Goal: Task Accomplishment & Management: Manage account settings

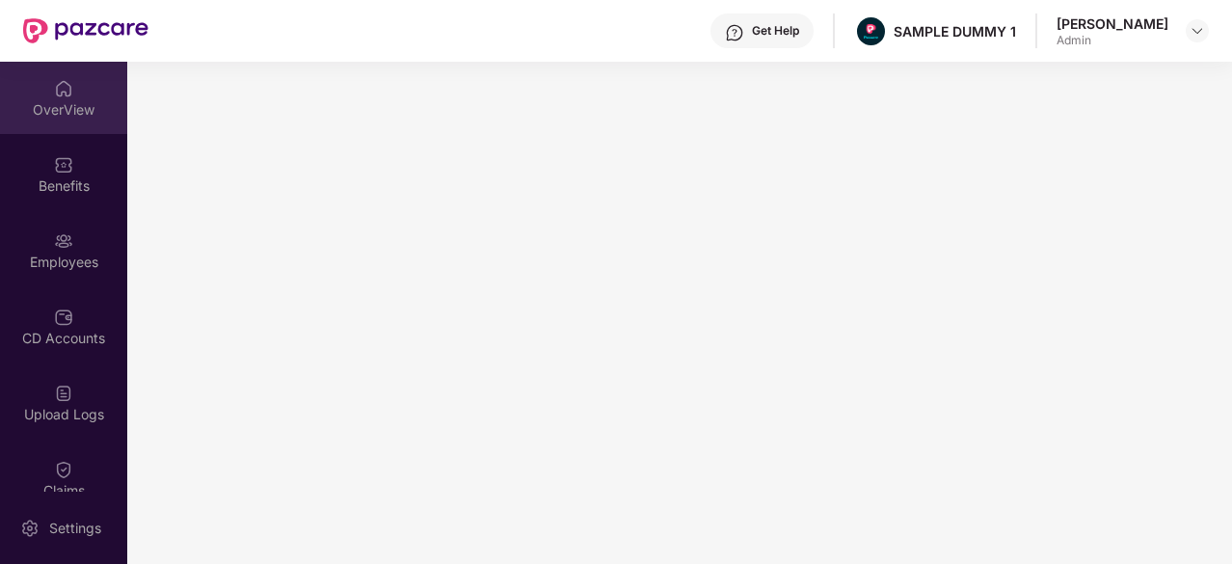
click at [56, 120] on div "OverView" at bounding box center [63, 98] width 127 height 72
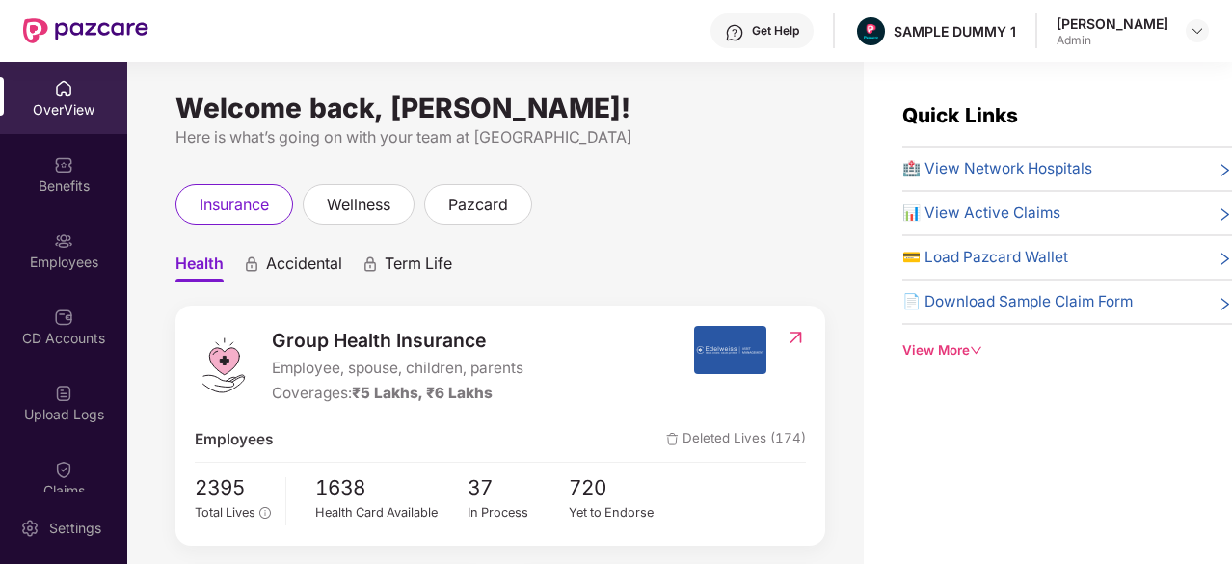
click at [1072, 180] on div "🏥 View Network Hospitals 📊 View Active Claims 💳 Load Pazcard Wallet 📄 Download …" at bounding box center [1067, 241] width 330 height 169
click at [1047, 168] on span "🏥 View Network Hospitals" at bounding box center [997, 168] width 190 height 23
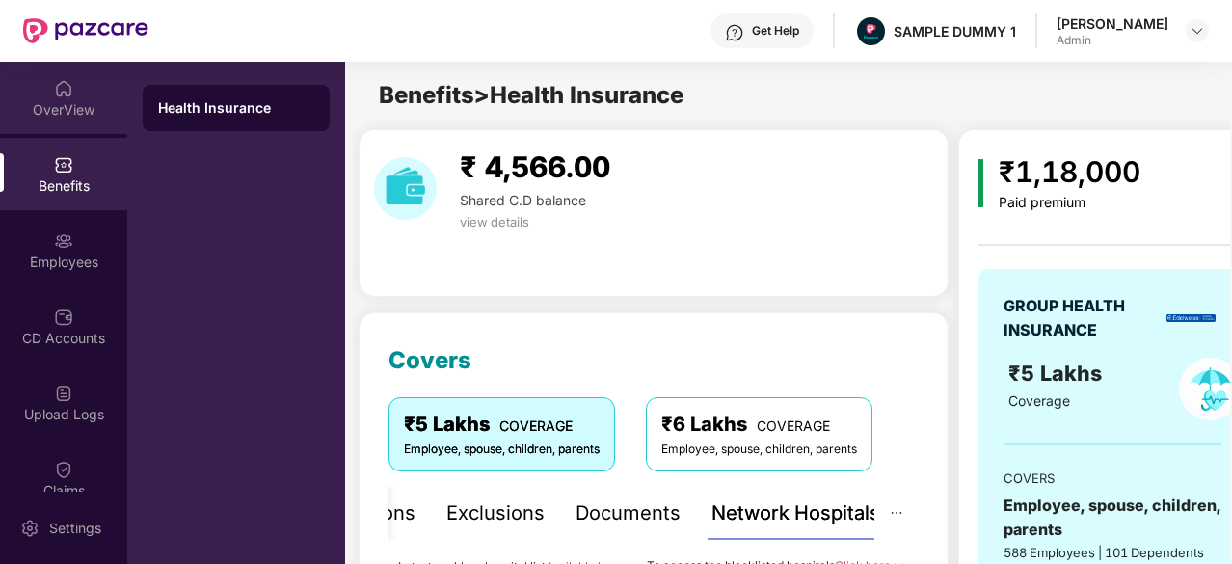
click at [66, 79] on img at bounding box center [63, 88] width 19 height 19
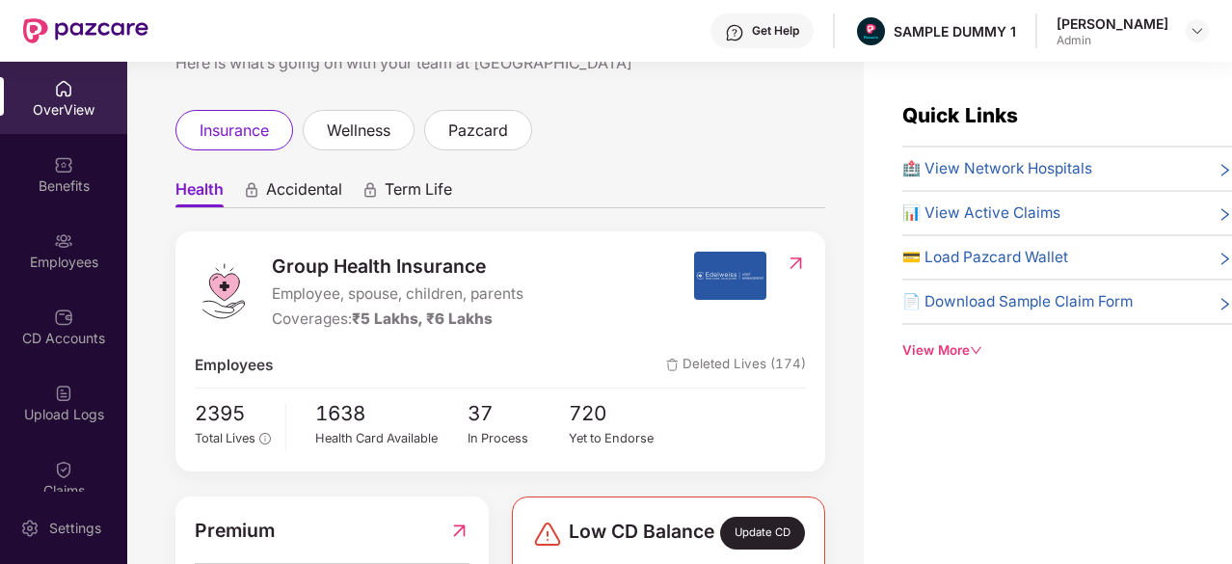
scroll to position [73, 0]
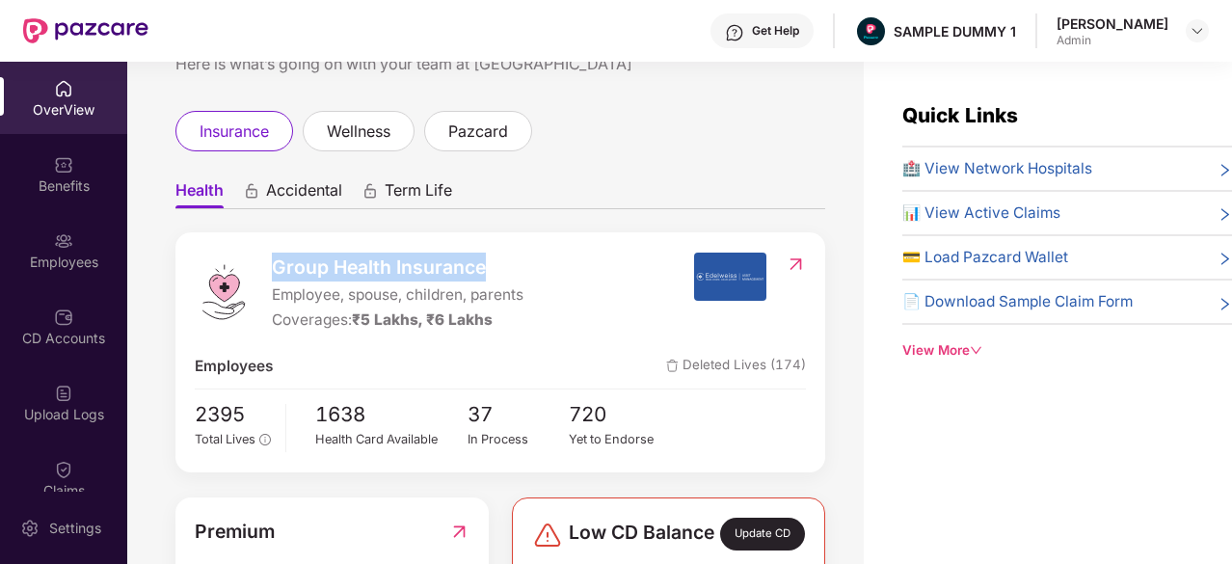
drag, startPoint x: 270, startPoint y: 270, endPoint x: 486, endPoint y: 266, distance: 215.9
click at [486, 266] on div "Group Health Insurance Employee, spouse, children, parents Coverages: ₹5 Lakhs,…" at bounding box center [444, 292] width 498 height 80
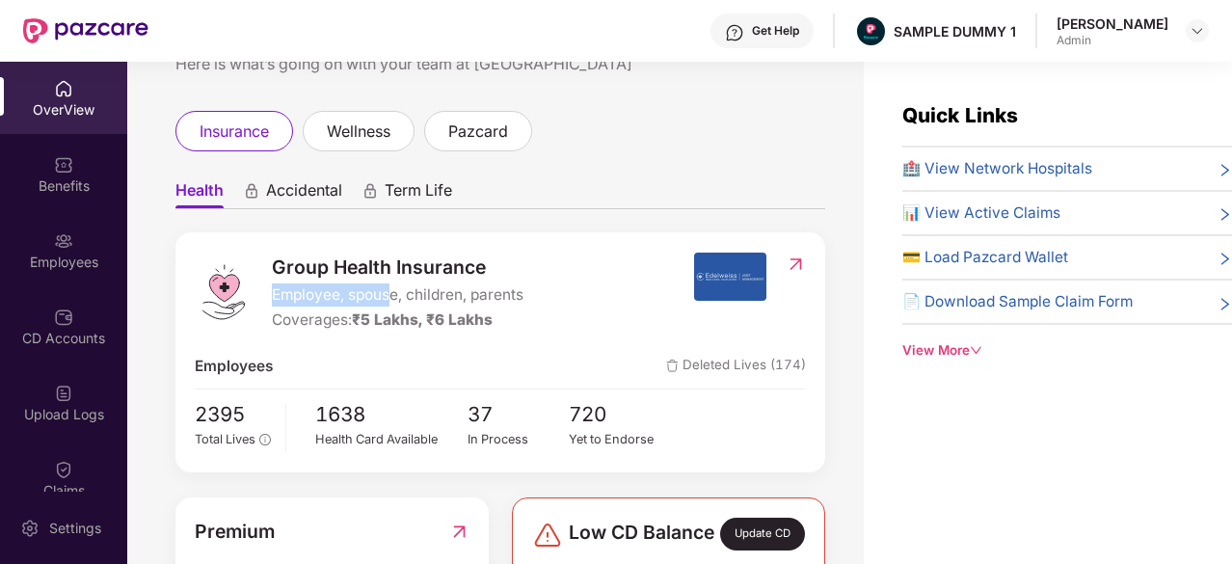
drag, startPoint x: 276, startPoint y: 288, endPoint x: 397, endPoint y: 298, distance: 121.8
click at [397, 298] on span "Employee, spouse, children, parents" at bounding box center [398, 294] width 252 height 23
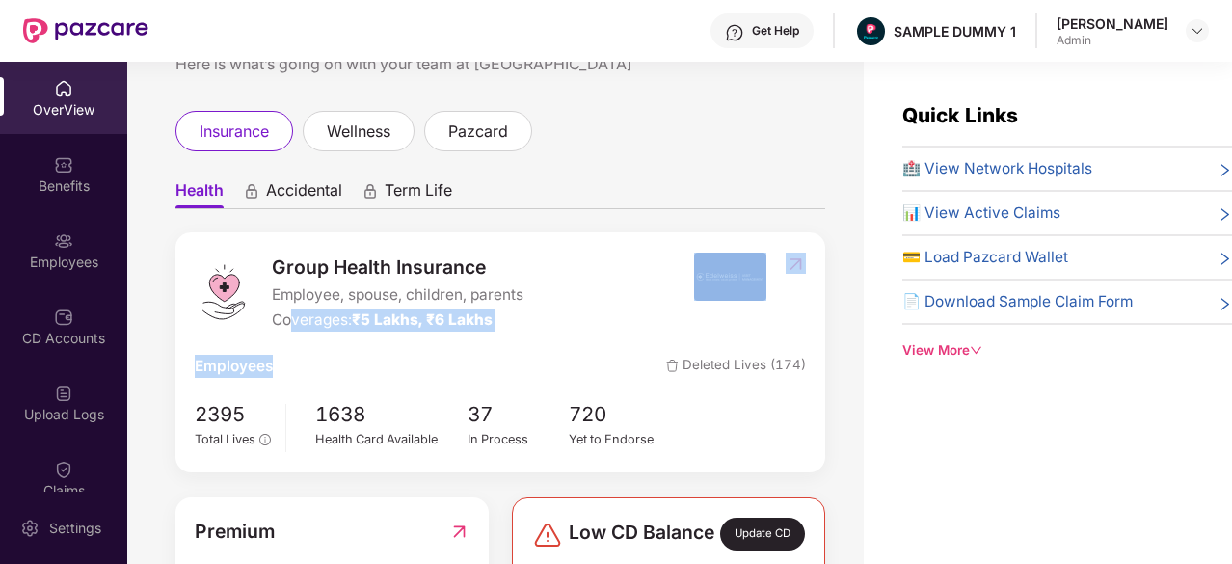
drag, startPoint x: 291, startPoint y: 322, endPoint x: 406, endPoint y: 336, distance: 115.6
click at [406, 336] on div "Group Health Insurance Employee, spouse, children, parents Coverages: ₹5 Lakhs,…" at bounding box center [500, 352] width 650 height 240
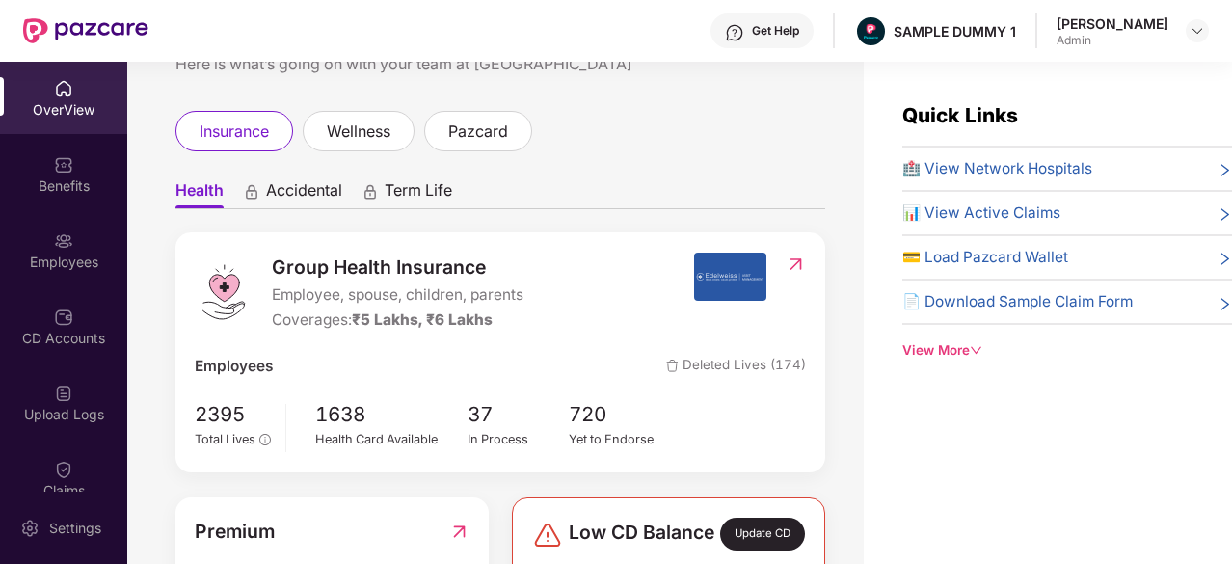
click at [995, 173] on span "🏥 View Network Hospitals" at bounding box center [997, 168] width 190 height 23
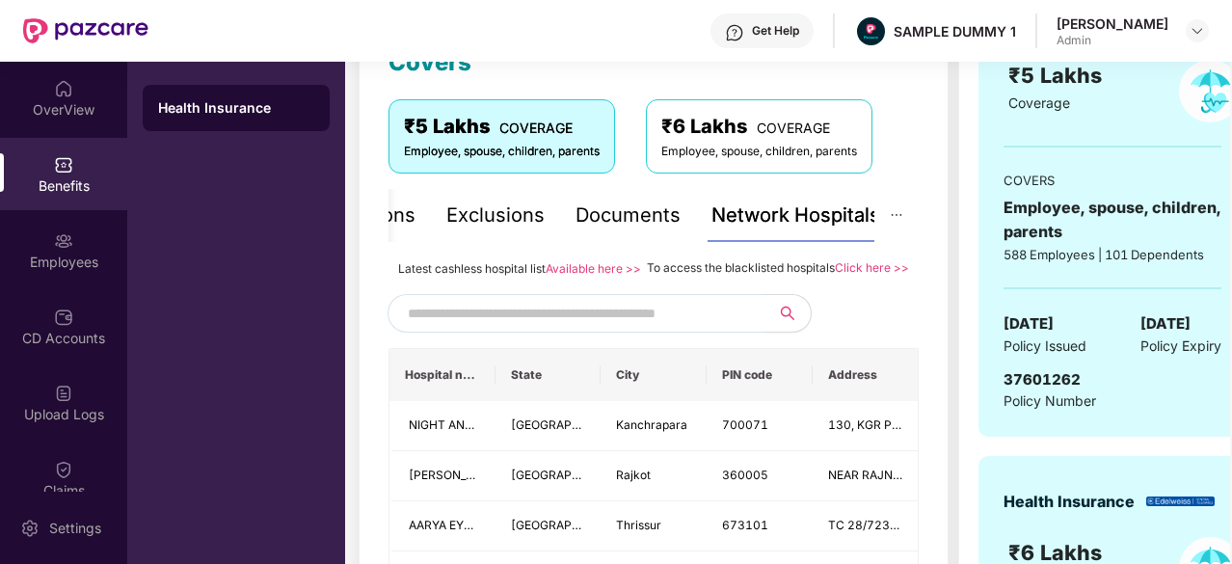
scroll to position [324, 0]
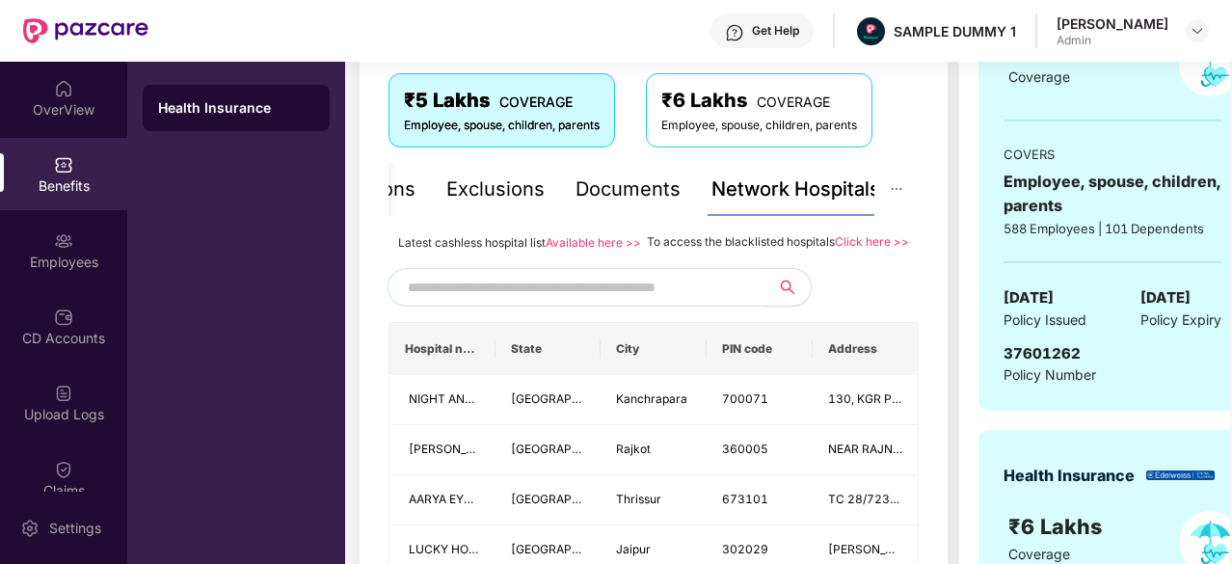
click at [513, 302] on input "text" at bounding box center [573, 287] width 330 height 29
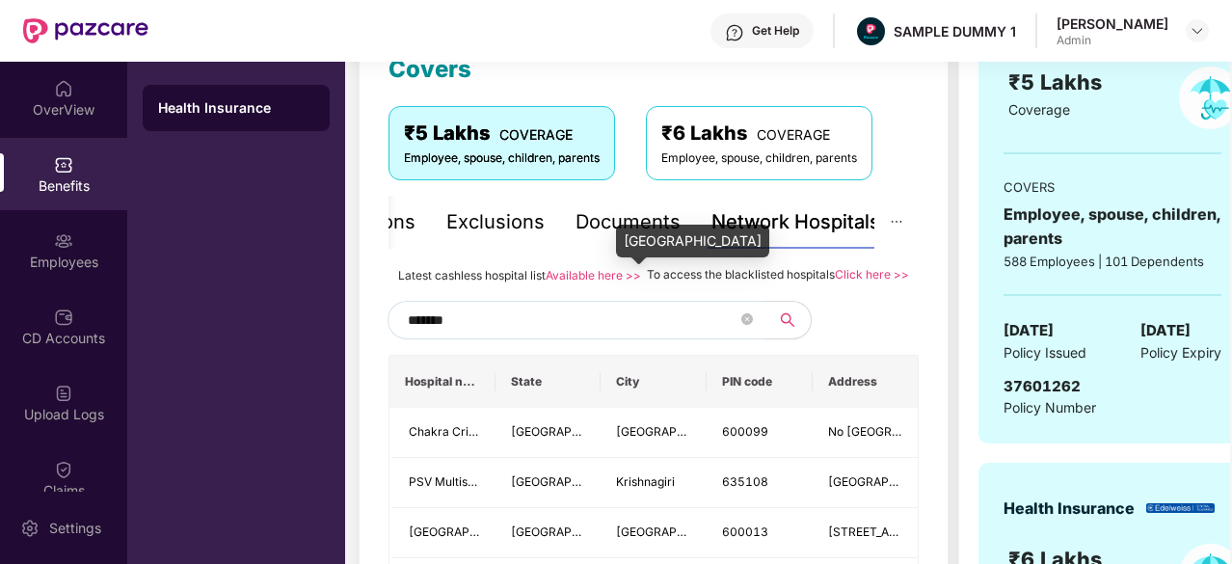
scroll to position [286, 0]
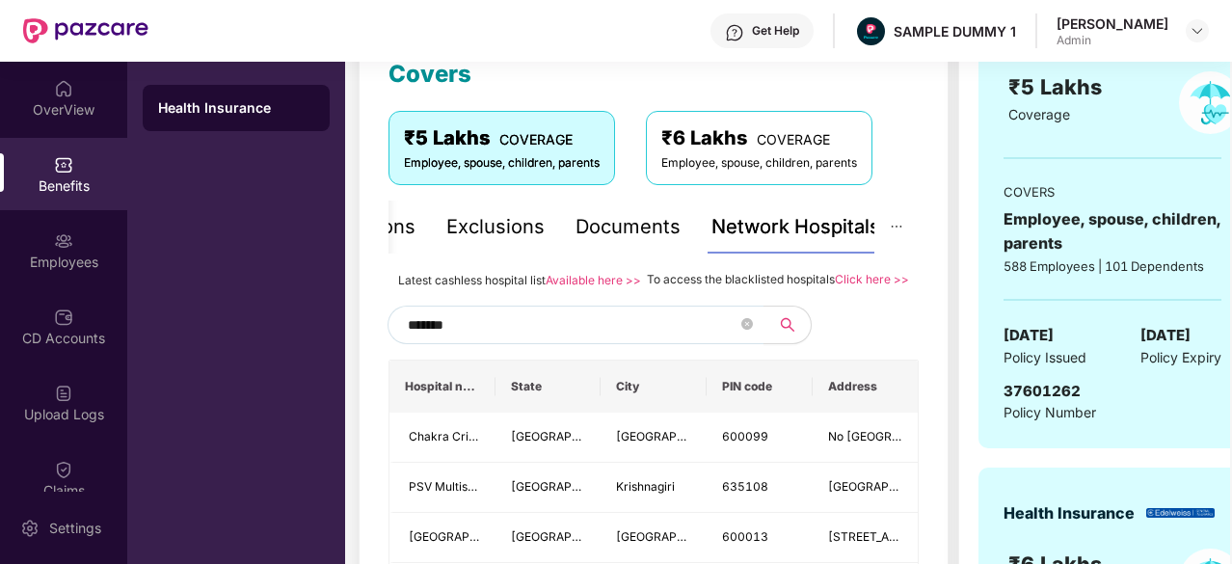
type input "*******"
drag, startPoint x: 629, startPoint y: 278, endPoint x: 641, endPoint y: 279, distance: 11.6
click at [641, 279] on div "Latest cashless hospital list Available here >>" at bounding box center [519, 279] width 243 height 21
drag, startPoint x: 641, startPoint y: 279, endPoint x: 825, endPoint y: 284, distance: 184.2
click at [825, 284] on div "Latest cashless hospital list Available here >> To access the blacklisted hospi…" at bounding box center [653, 279] width 530 height 21
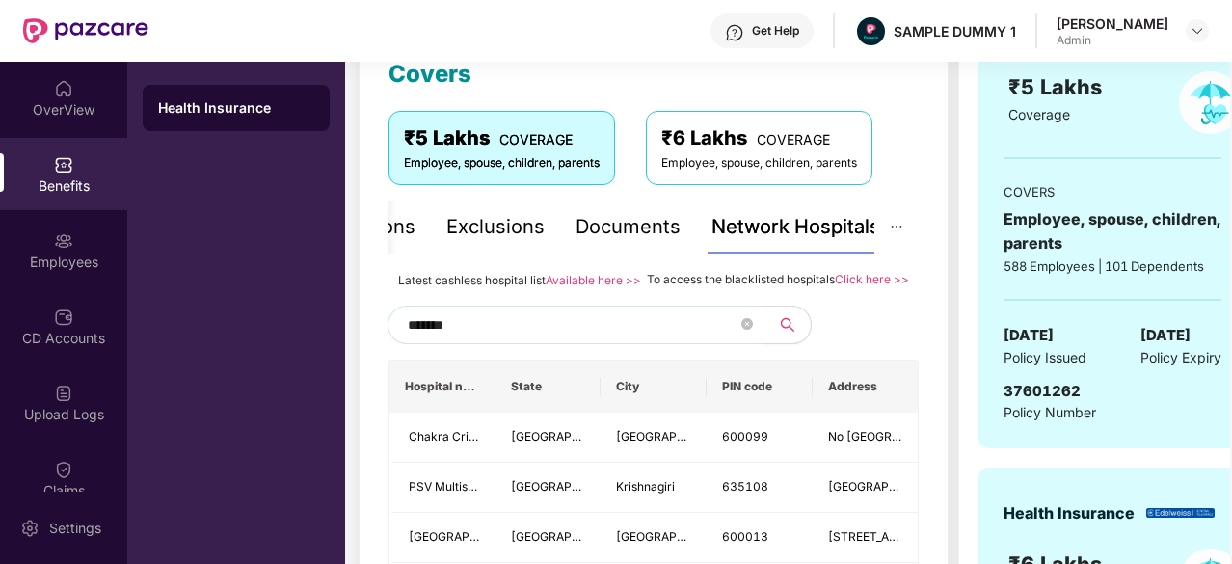
click at [839, 290] on div "To access the blacklisted hospitals Click here >>" at bounding box center [778, 279] width 262 height 21
click at [640, 219] on div "Documents" at bounding box center [627, 227] width 105 height 30
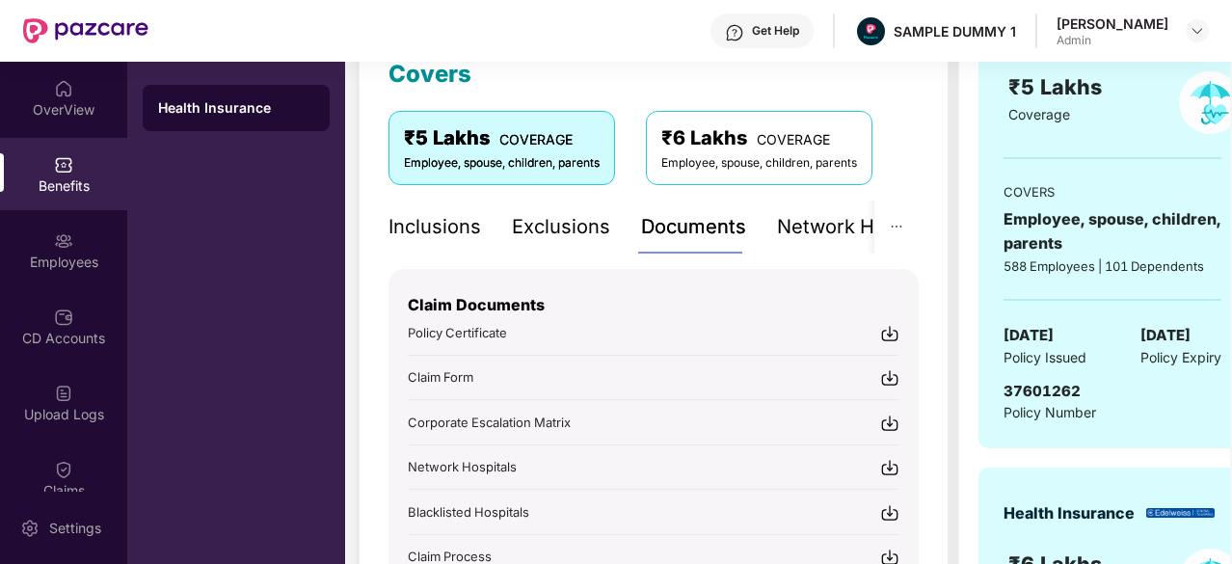
click at [472, 225] on div "Inclusions" at bounding box center [434, 227] width 93 height 30
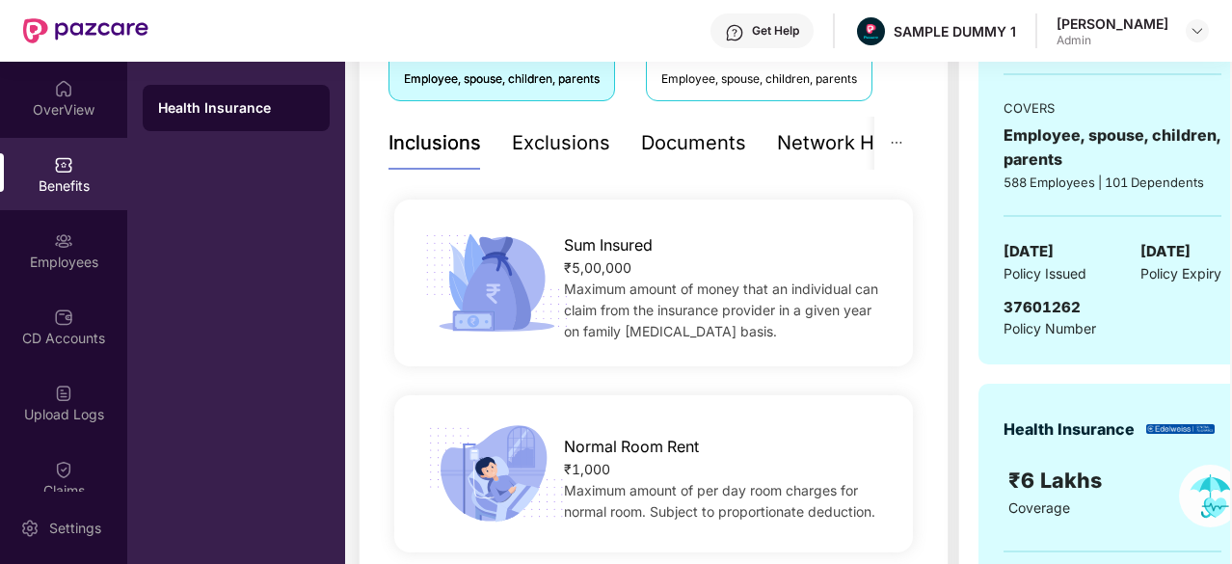
scroll to position [369, 0]
click at [585, 142] on div "Exclusions" at bounding box center [561, 144] width 98 height 30
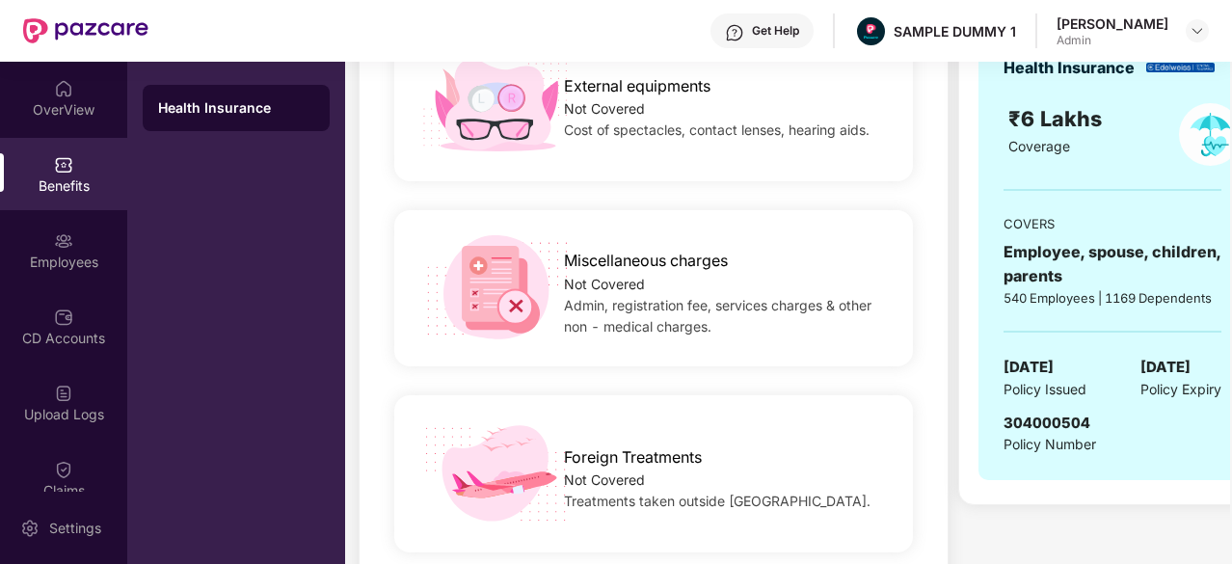
scroll to position [732, 0]
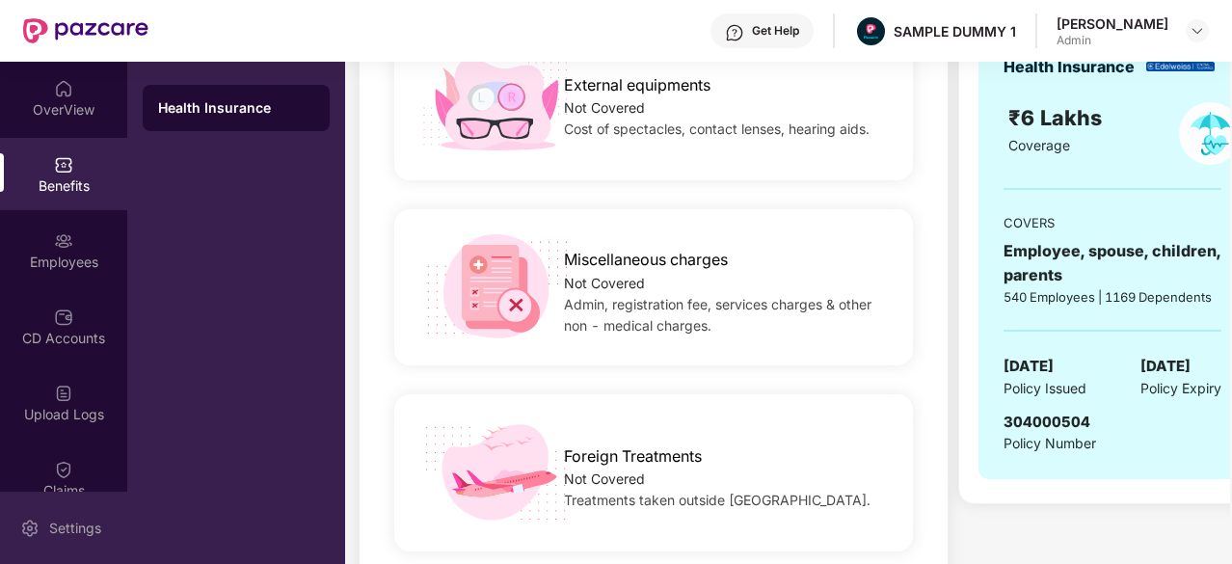
click at [62, 517] on div "Settings" at bounding box center [63, 527] width 127 height 72
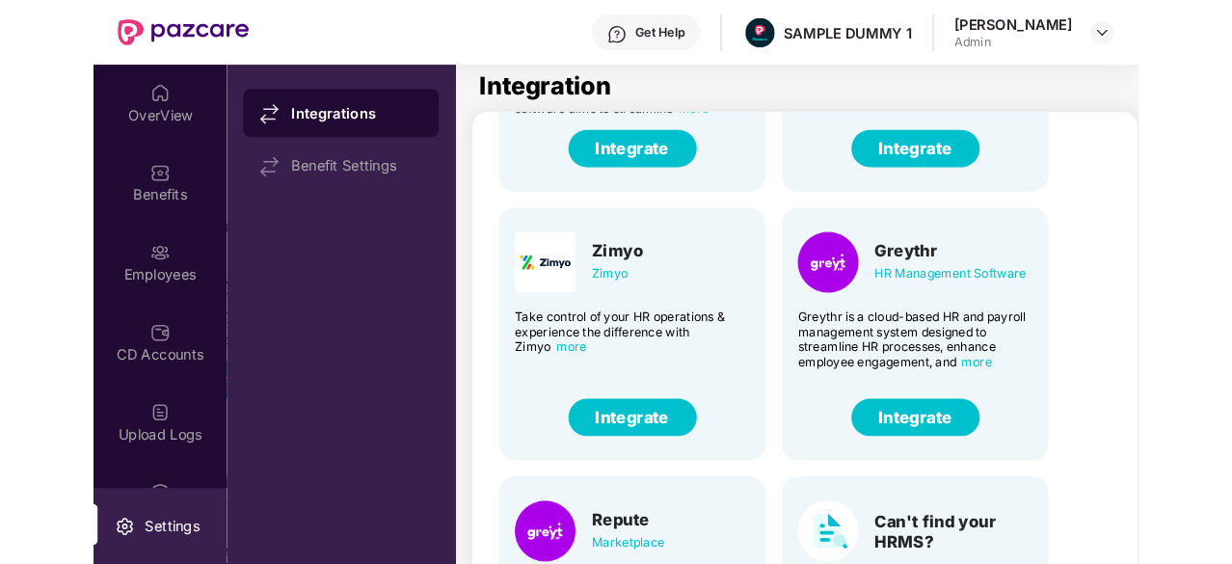
scroll to position [158, 0]
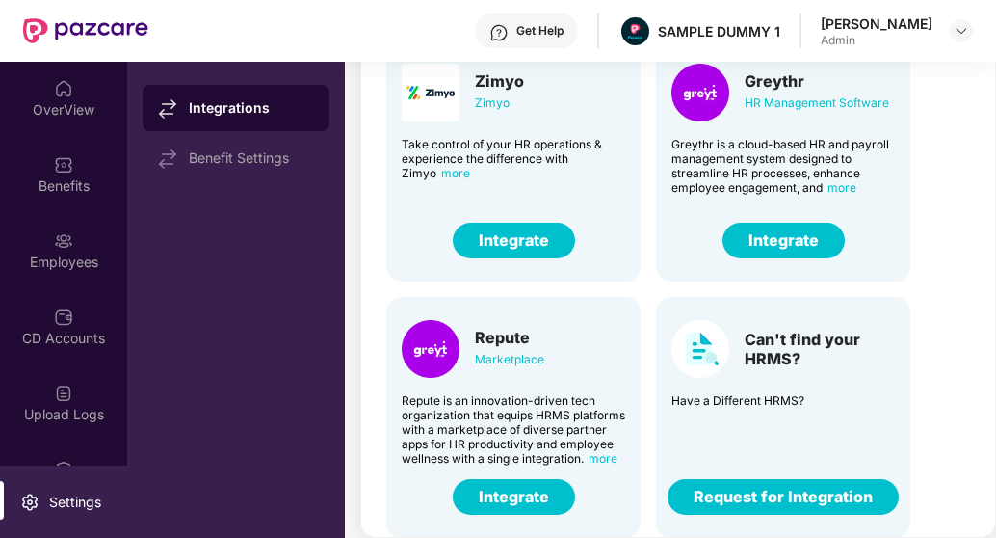
click at [760, 492] on button "Request for Integration" at bounding box center [783, 497] width 231 height 36
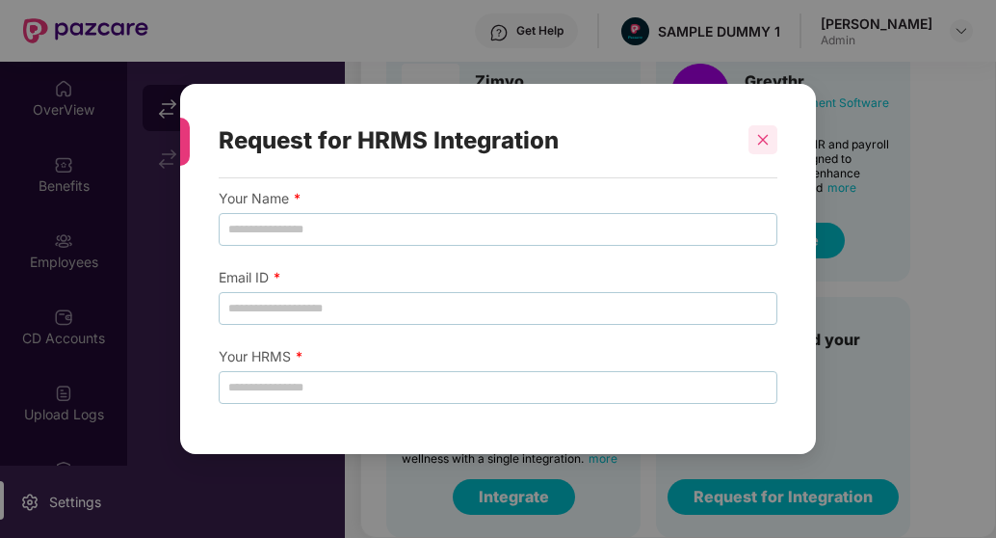
click at [762, 134] on icon "close" at bounding box center [762, 139] width 13 height 13
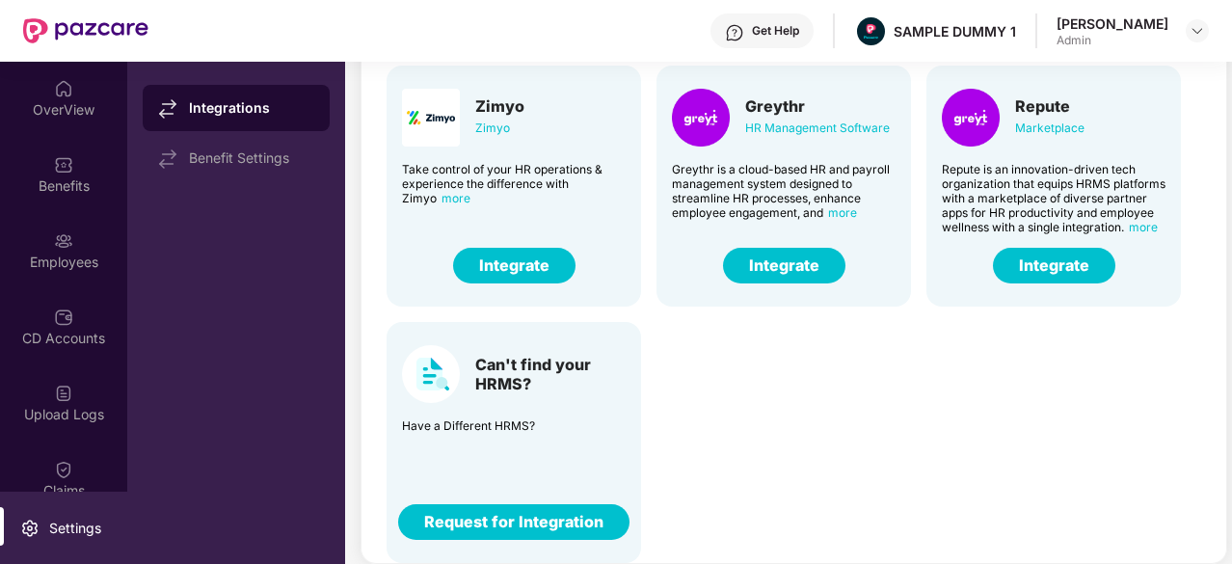
scroll to position [131, 0]
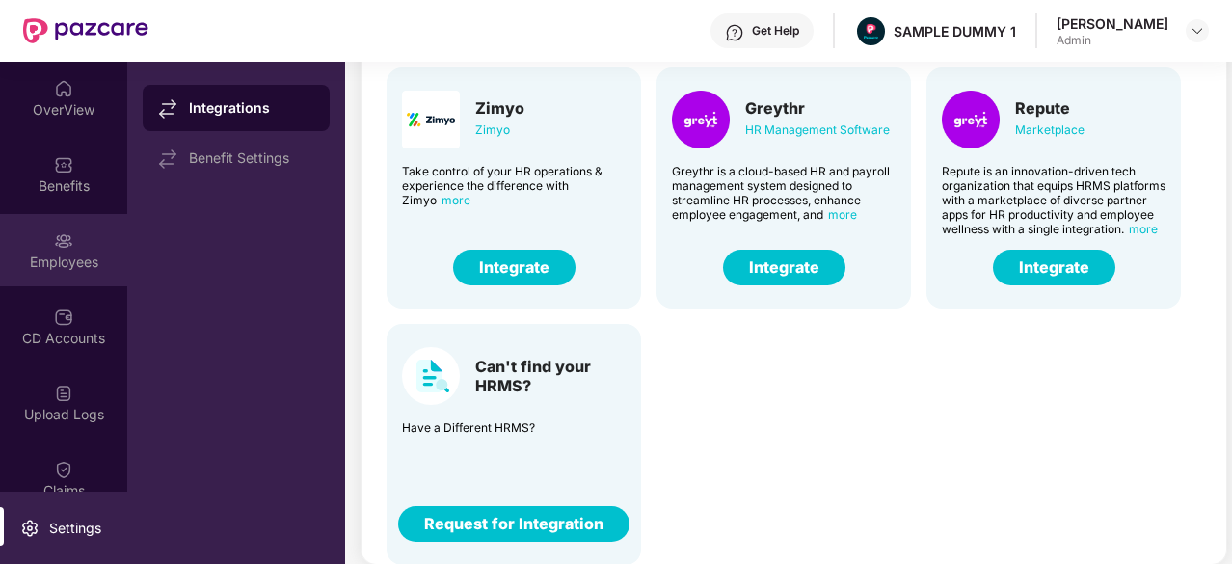
click at [72, 257] on div "Employees" at bounding box center [63, 261] width 127 height 19
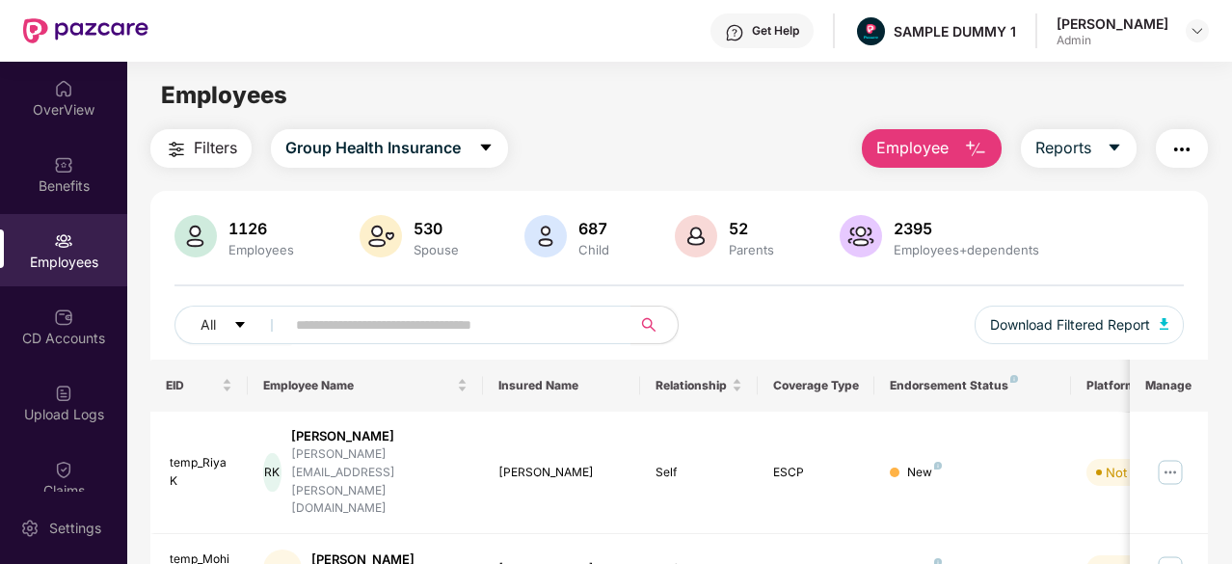
click at [927, 142] on span "Employee" at bounding box center [912, 148] width 72 height 24
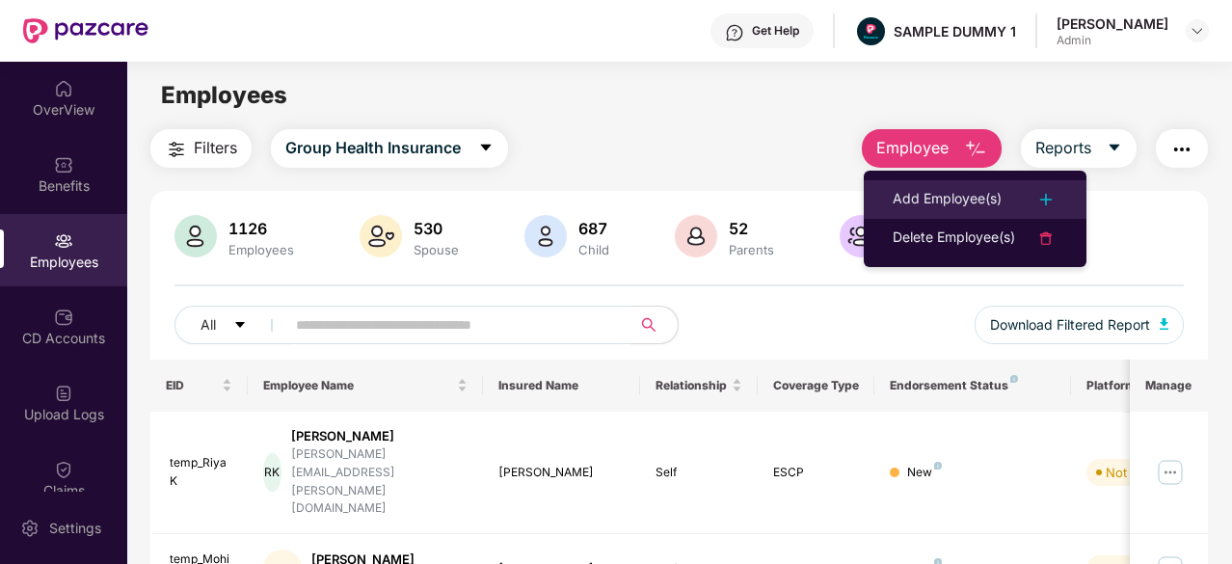
click at [929, 185] on li "Add Employee(s)" at bounding box center [974, 199] width 223 height 39
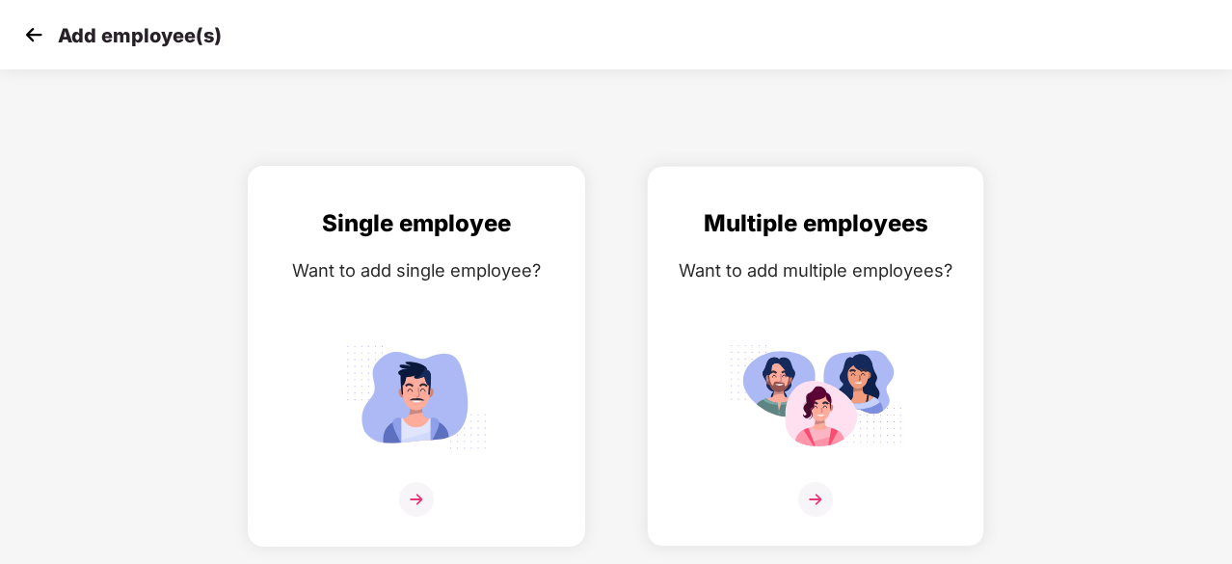
click at [444, 381] on img at bounding box center [416, 396] width 173 height 120
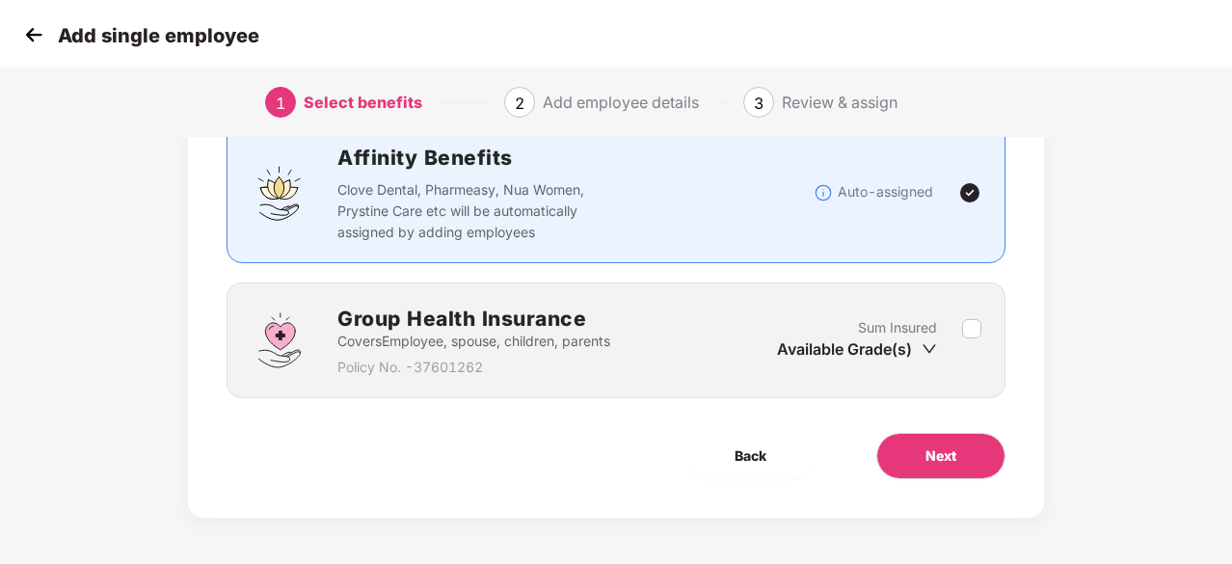
scroll to position [145, 0]
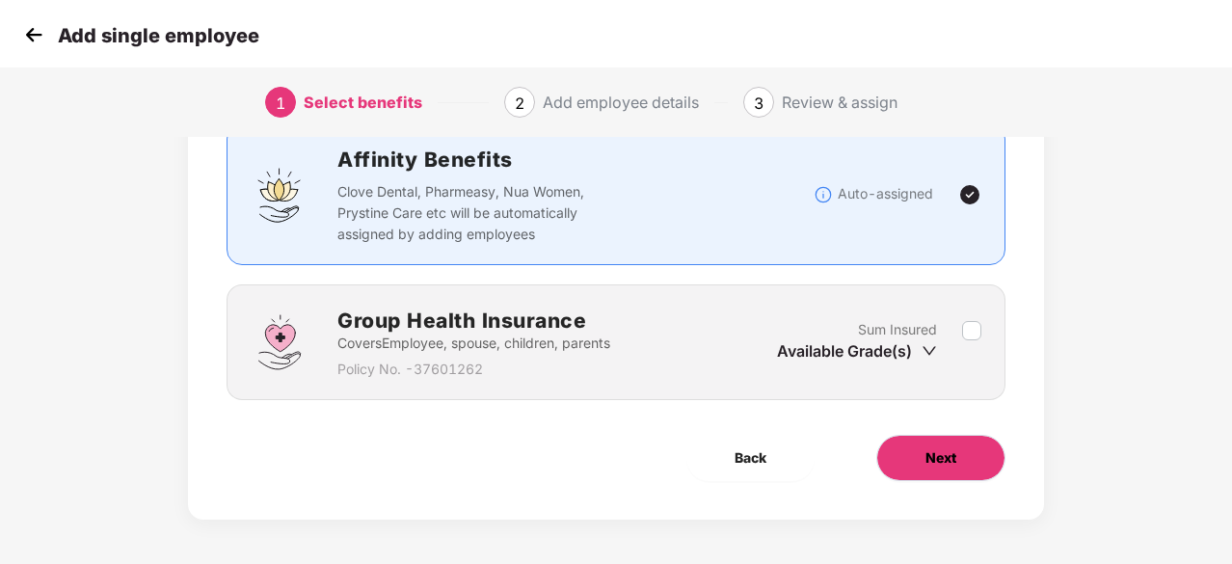
click at [917, 452] on button "Next" at bounding box center [940, 458] width 129 height 46
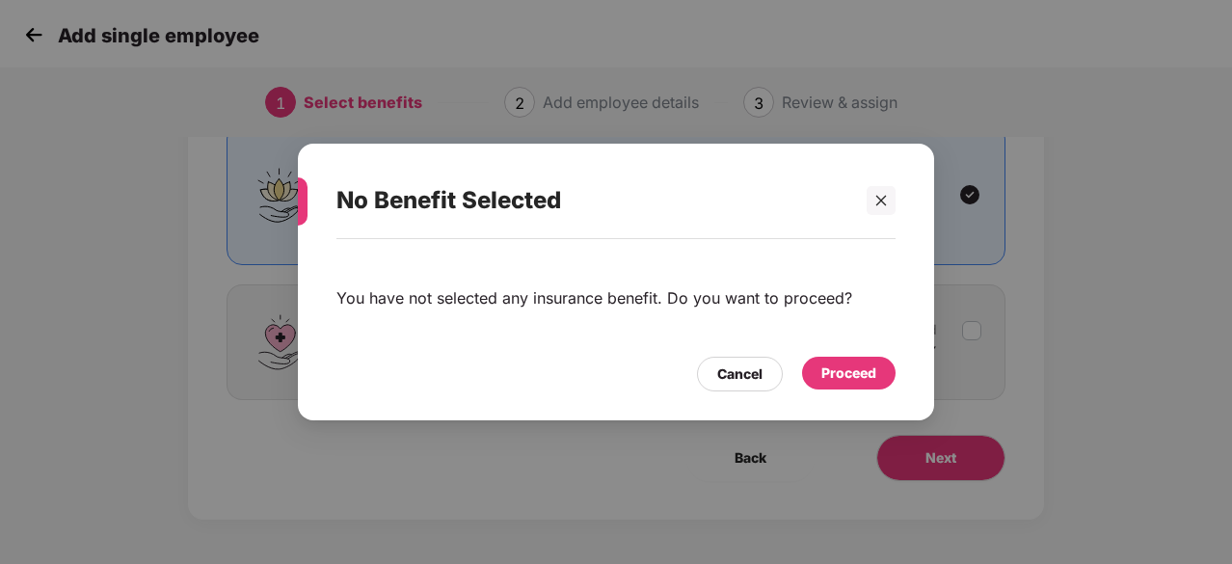
click at [835, 366] on div "Proceed" at bounding box center [848, 372] width 55 height 21
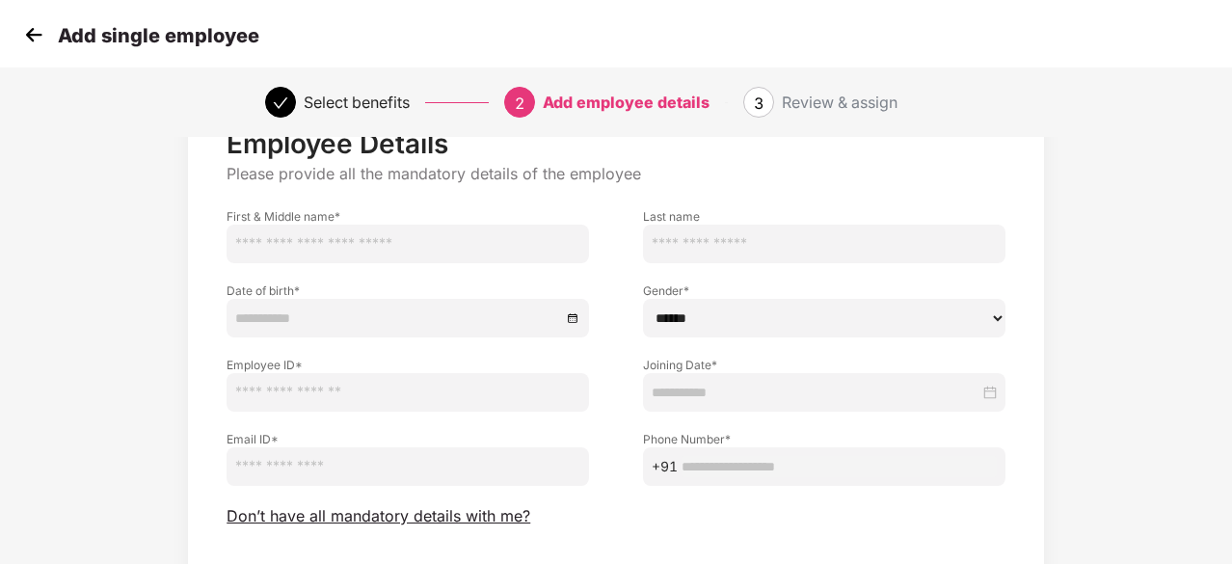
scroll to position [73, 0]
click at [414, 513] on span "Don’t have all mandatory details with me?" at bounding box center [378, 517] width 304 height 20
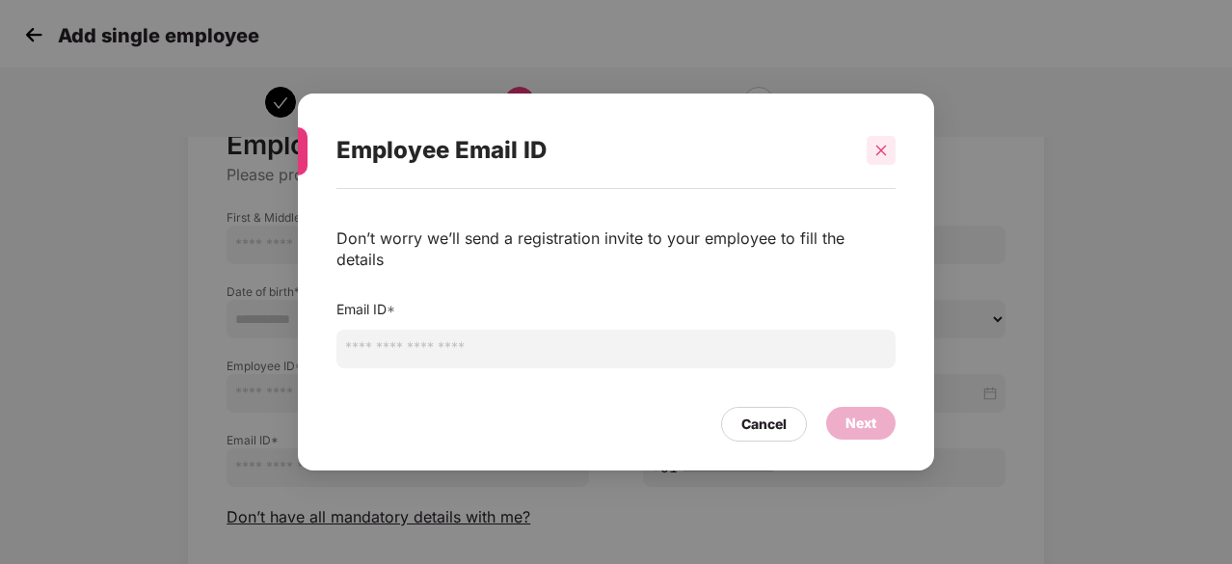
click at [881, 157] on icon "close" at bounding box center [880, 150] width 13 height 13
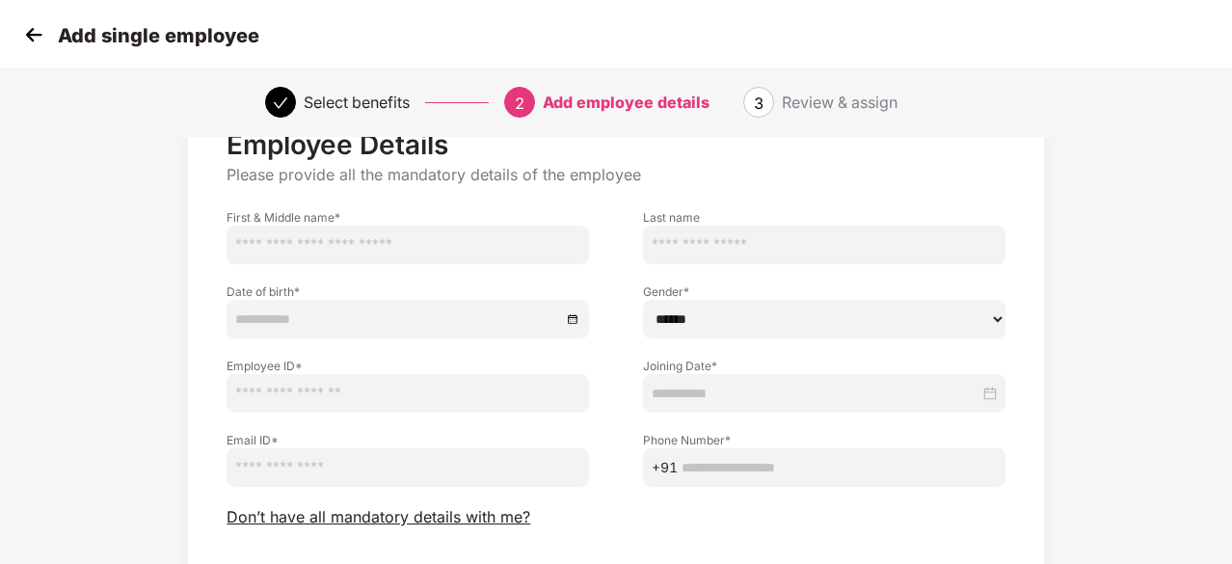
click at [35, 38] on img at bounding box center [33, 34] width 29 height 29
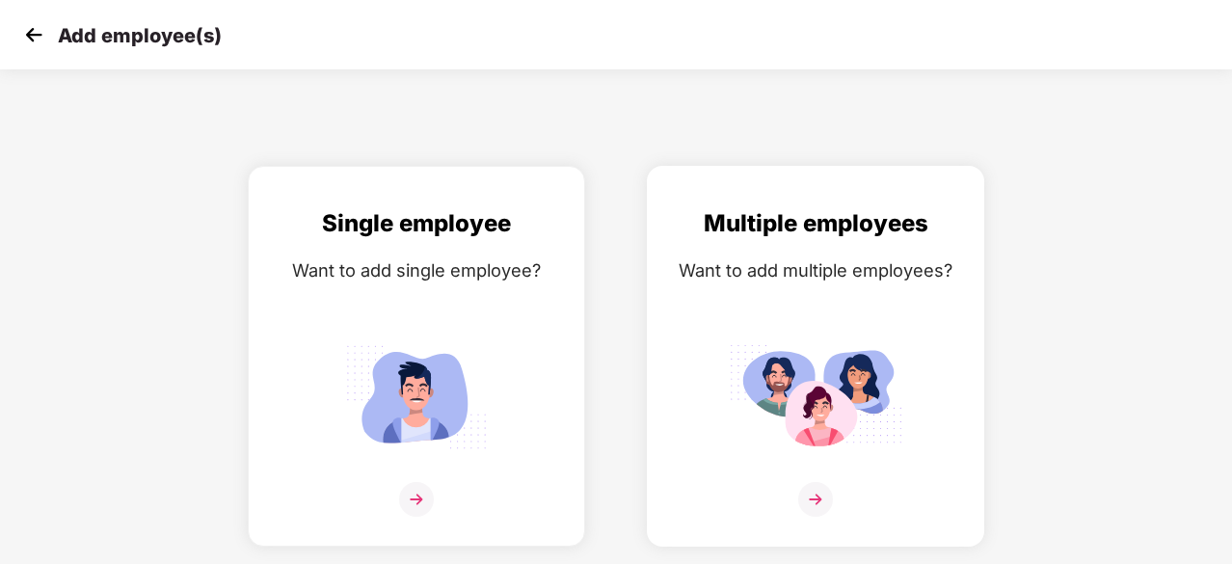
click at [746, 317] on div "Multiple employees Want to add multiple employees?" at bounding box center [815, 372] width 297 height 335
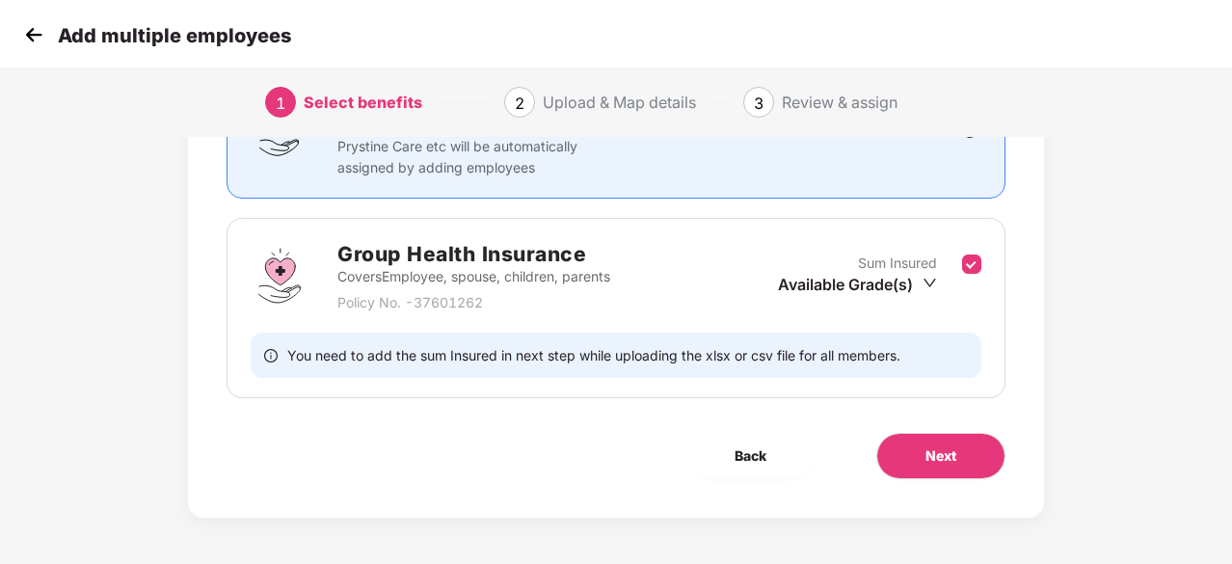
scroll to position [210, 0]
click at [940, 471] on button "Next" at bounding box center [940, 457] width 129 height 46
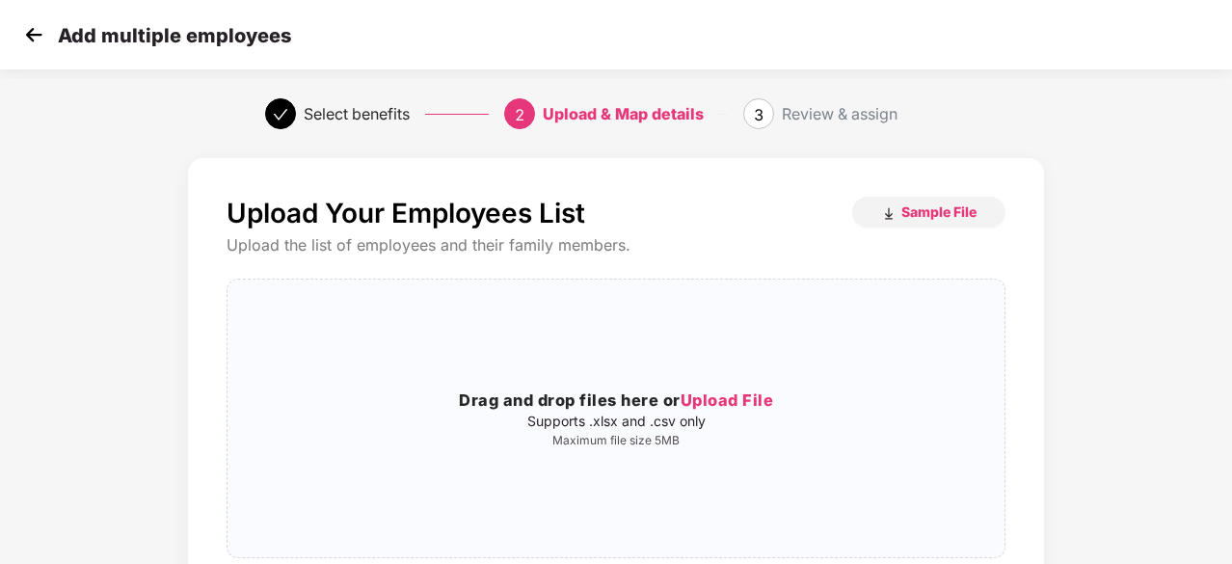
scroll to position [60, 0]
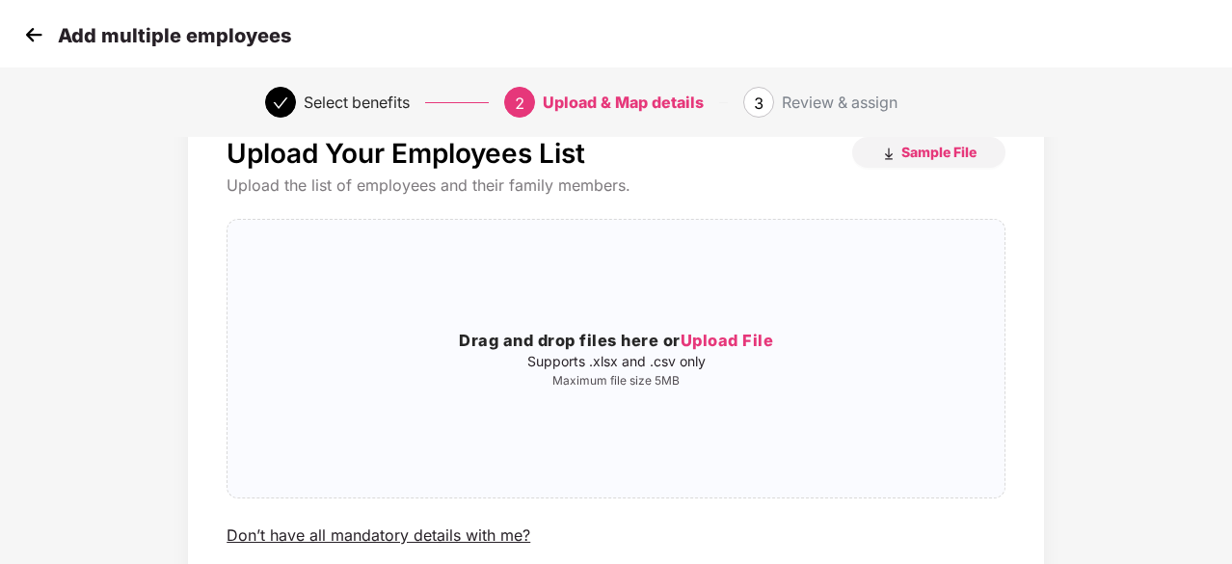
click at [35, 34] on img at bounding box center [33, 34] width 29 height 29
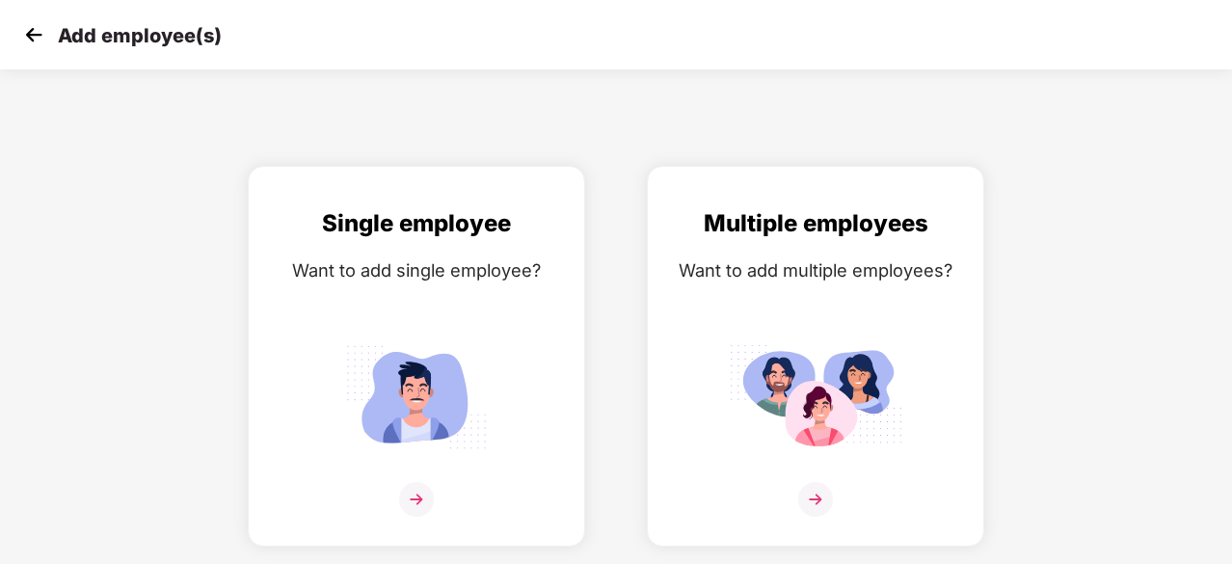
click at [35, 34] on img at bounding box center [33, 34] width 29 height 29
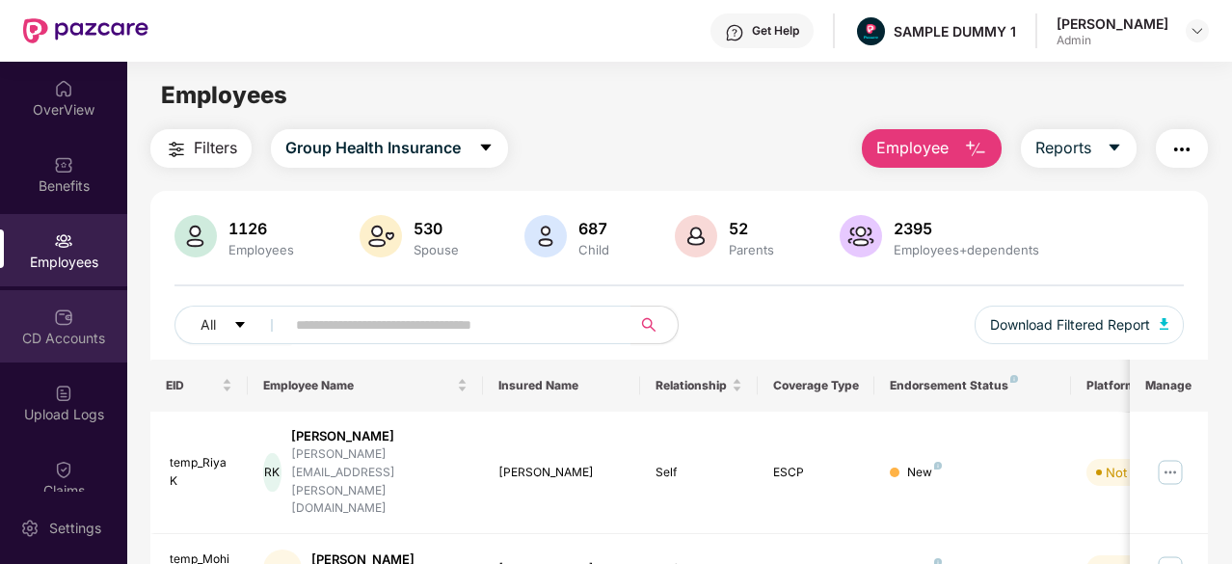
click at [49, 311] on div "CD Accounts" at bounding box center [63, 326] width 127 height 72
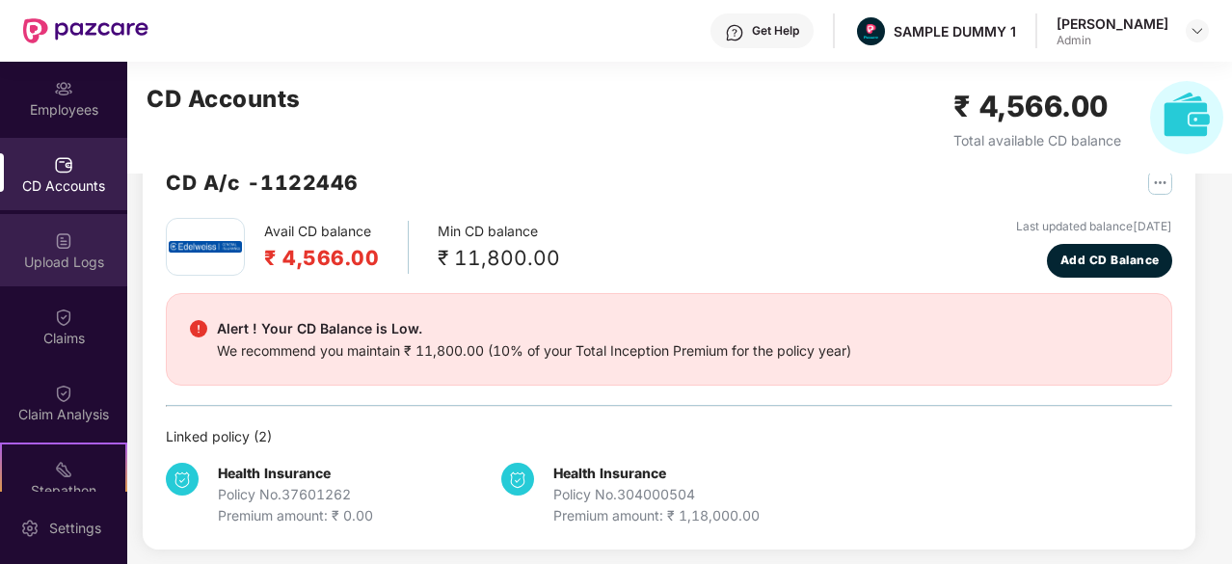
scroll to position [152, 0]
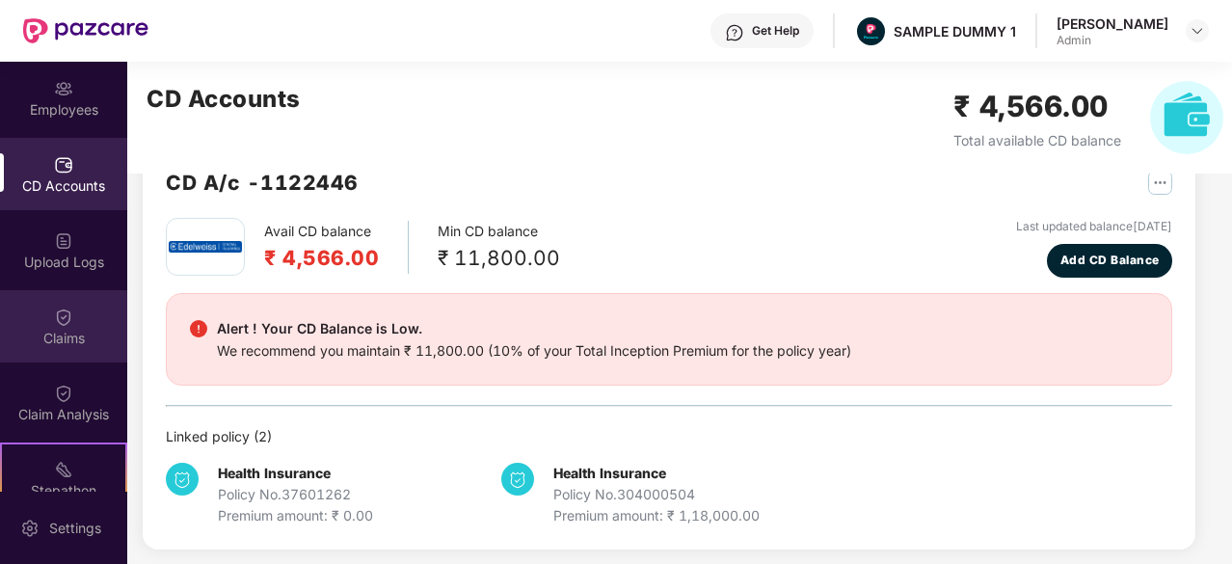
click at [75, 354] on div "Claims" at bounding box center [63, 326] width 127 height 72
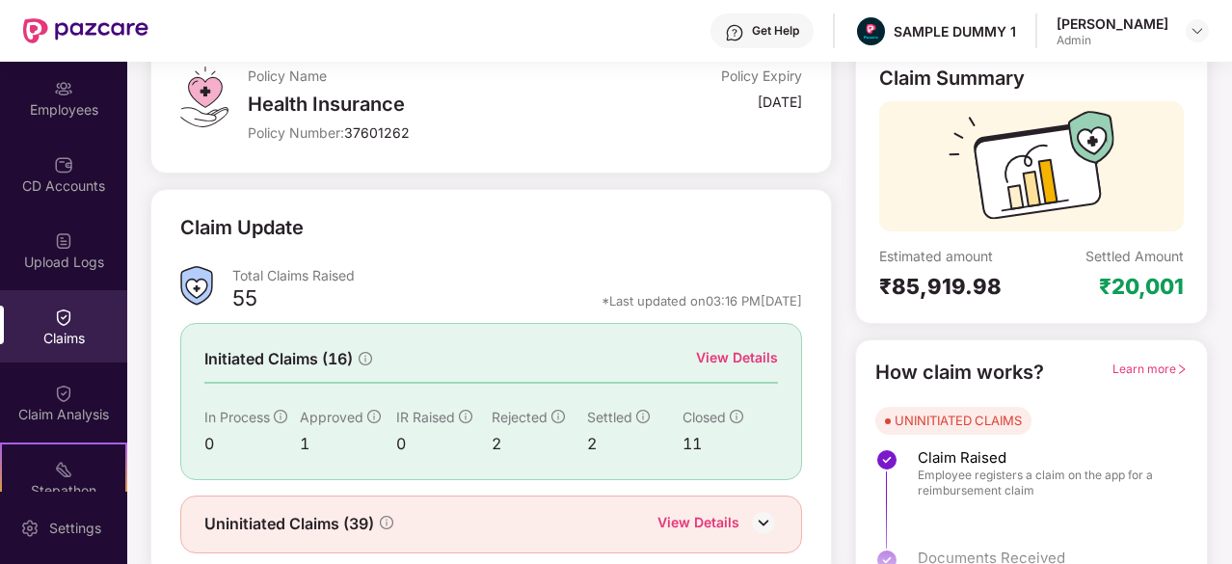
scroll to position [126, 0]
click at [757, 354] on div "View Details" at bounding box center [737, 358] width 82 height 21
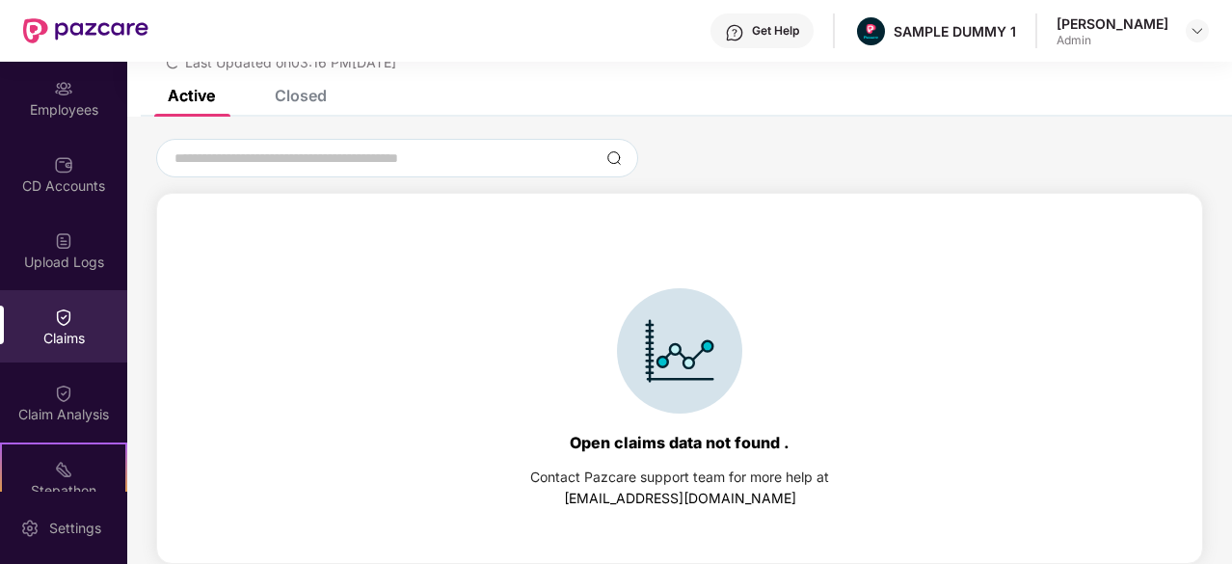
scroll to position [83, 0]
click at [310, 99] on div "Closed" at bounding box center [301, 95] width 52 height 19
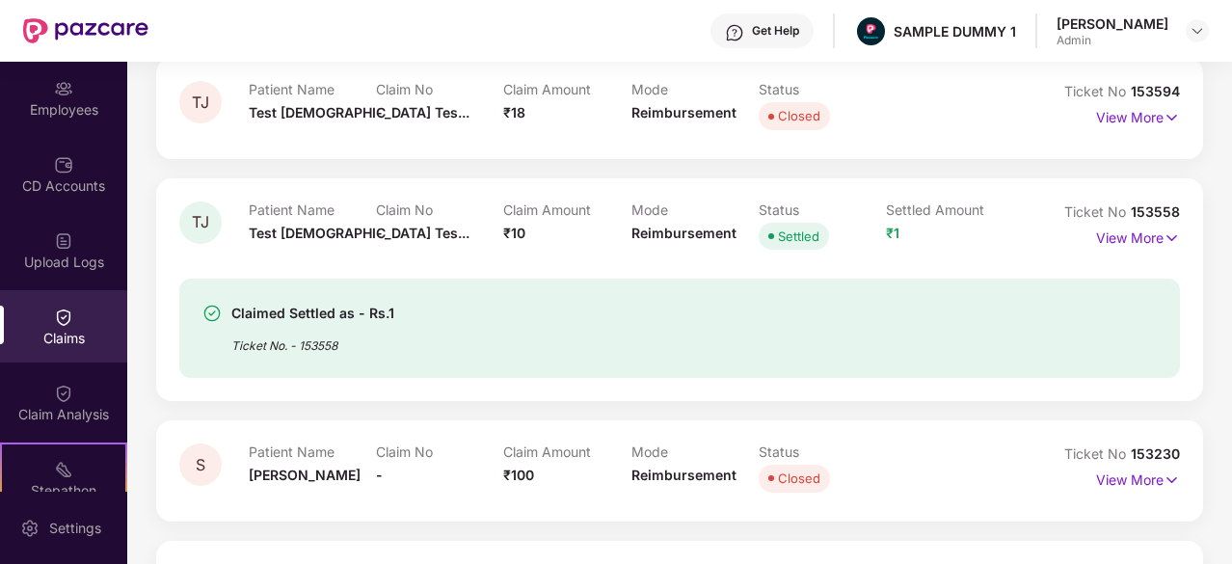
scroll to position [337, 0]
click at [1127, 234] on p "View More" at bounding box center [1138, 236] width 84 height 26
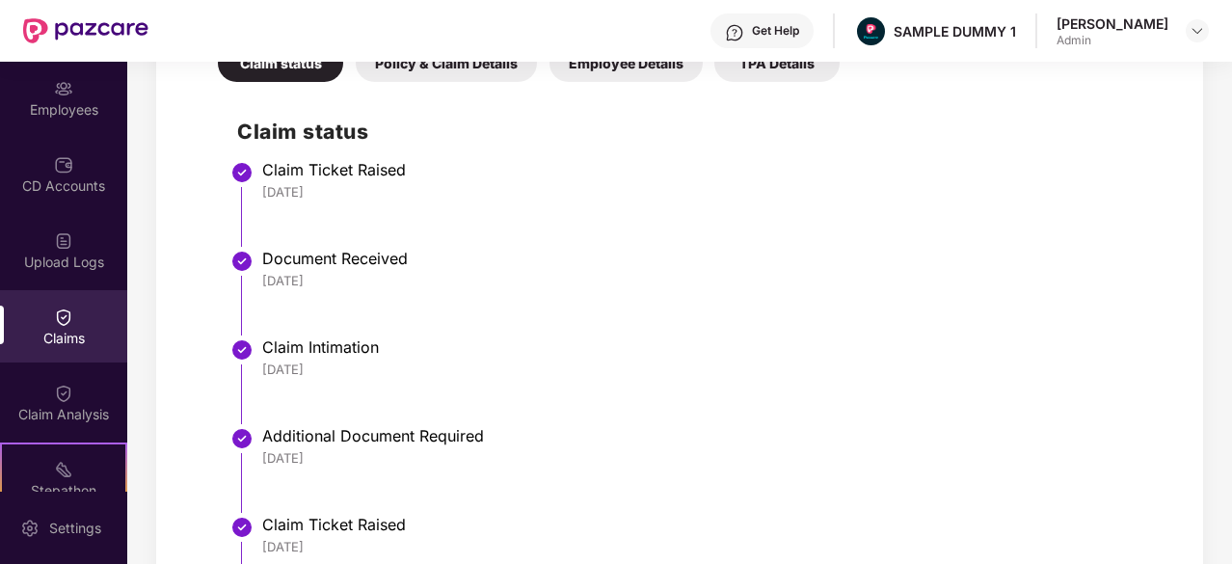
scroll to position [802, 0]
drag, startPoint x: 333, startPoint y: 186, endPoint x: 242, endPoint y: 190, distance: 91.6
click at [242, 190] on li "Claim Ticket Raised 26 Jun 2025" at bounding box center [698, 211] width 923 height 89
drag, startPoint x: 339, startPoint y: 272, endPoint x: 266, endPoint y: 276, distance: 73.3
click at [266, 276] on div "26 Jun 2025" at bounding box center [711, 280] width 898 height 17
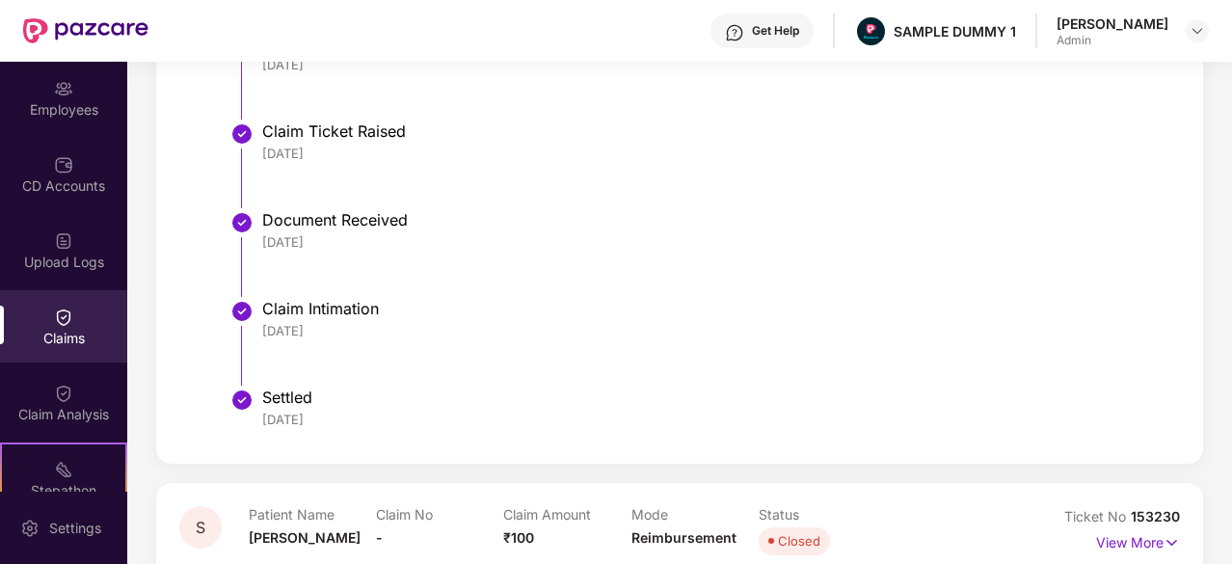
scroll to position [1199, 0]
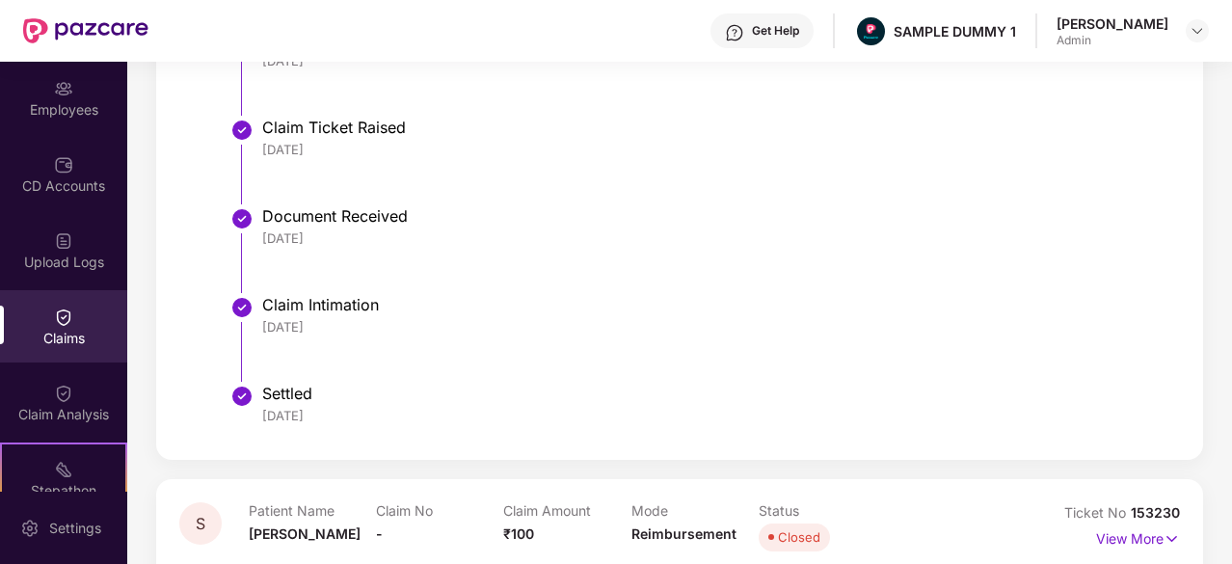
drag, startPoint x: 333, startPoint y: 318, endPoint x: 264, endPoint y: 318, distance: 69.4
click at [264, 318] on div "18 Jul 2025" at bounding box center [711, 326] width 898 height 17
drag, startPoint x: 348, startPoint y: 418, endPoint x: 260, endPoint y: 421, distance: 87.7
click at [260, 421] on li "Settled 23 Jul 2025" at bounding box center [698, 413] width 923 height 46
click at [511, 332] on div "18 Jul 2025" at bounding box center [711, 326] width 898 height 17
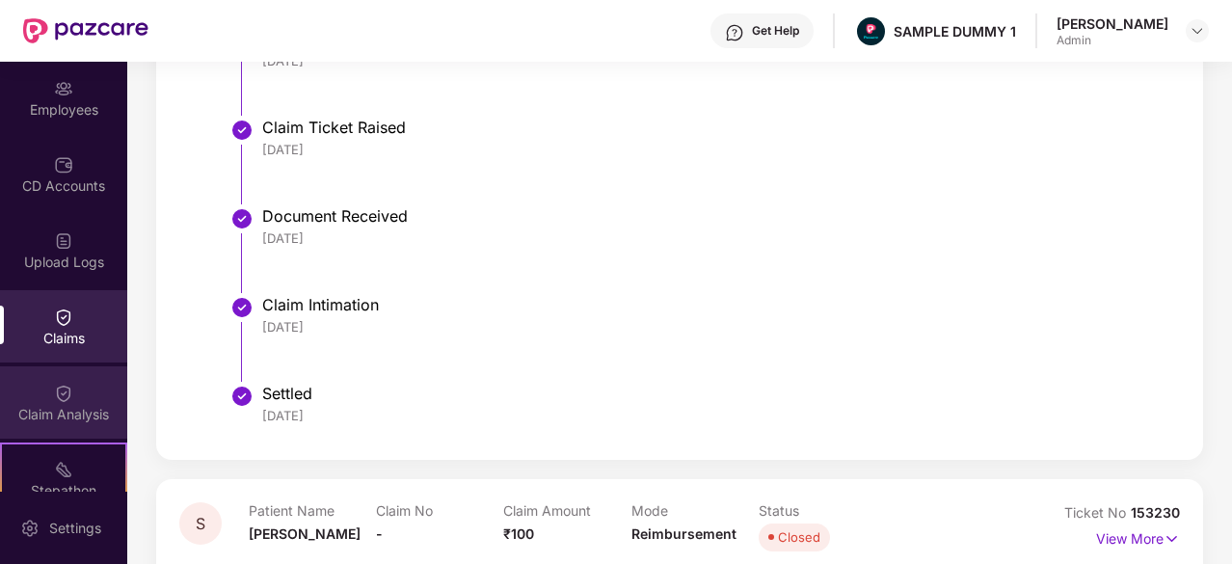
click at [60, 419] on div "Claim Analysis" at bounding box center [63, 414] width 127 height 19
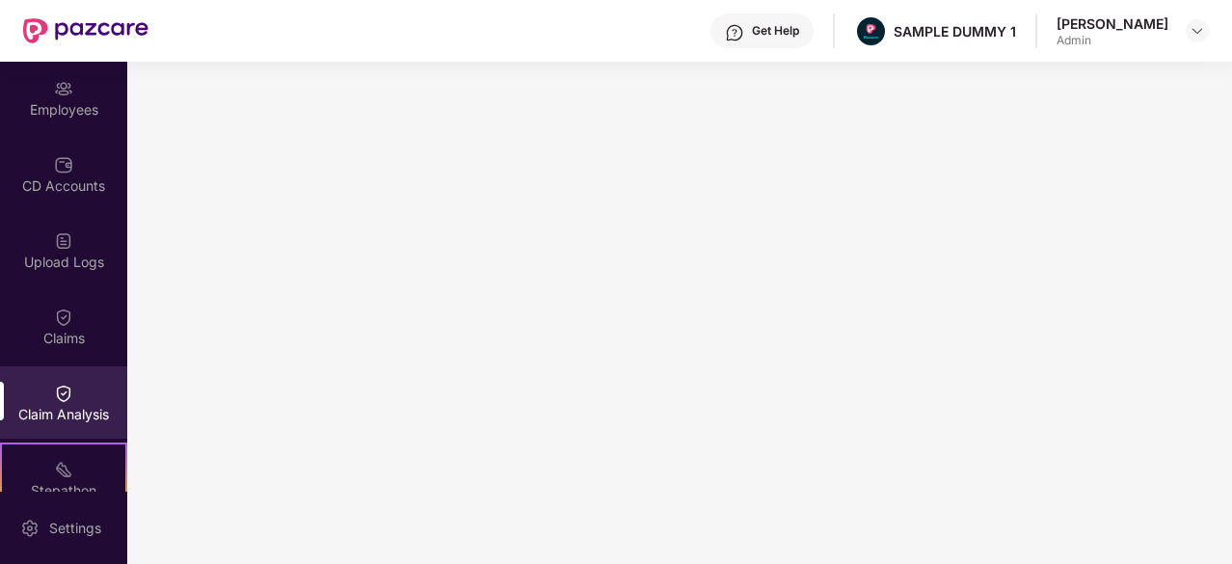
click at [770, 32] on div "Get Help" at bounding box center [775, 30] width 47 height 15
click at [589, 34] on div "Get Help SAMPLE DUMMY 1 Sumanraj Acharya Admin" at bounding box center [678, 31] width 1060 height 62
